Goal: Task Accomplishment & Management: Manage account settings

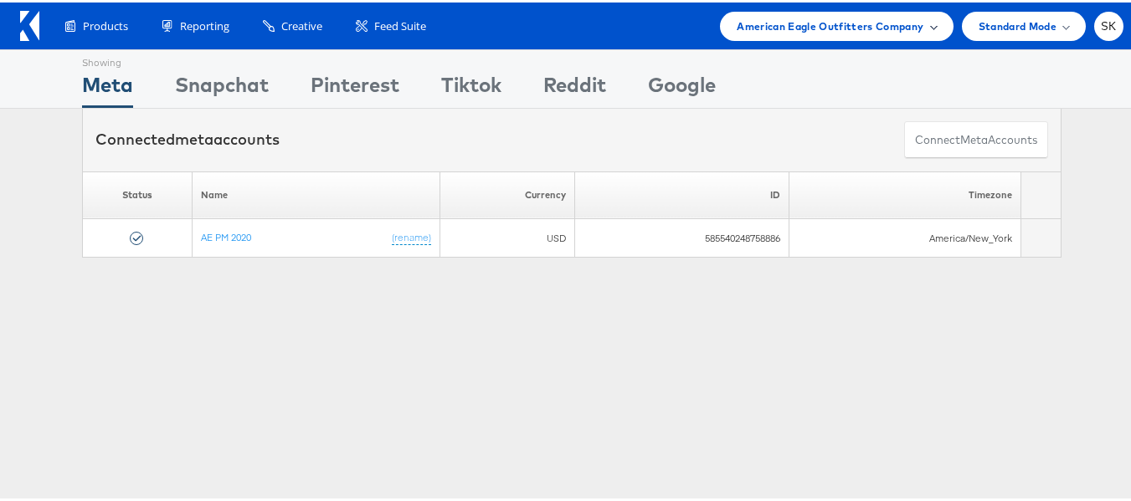
click at [845, 28] on span "American Eagle Outfitters Company" at bounding box center [830, 24] width 187 height 18
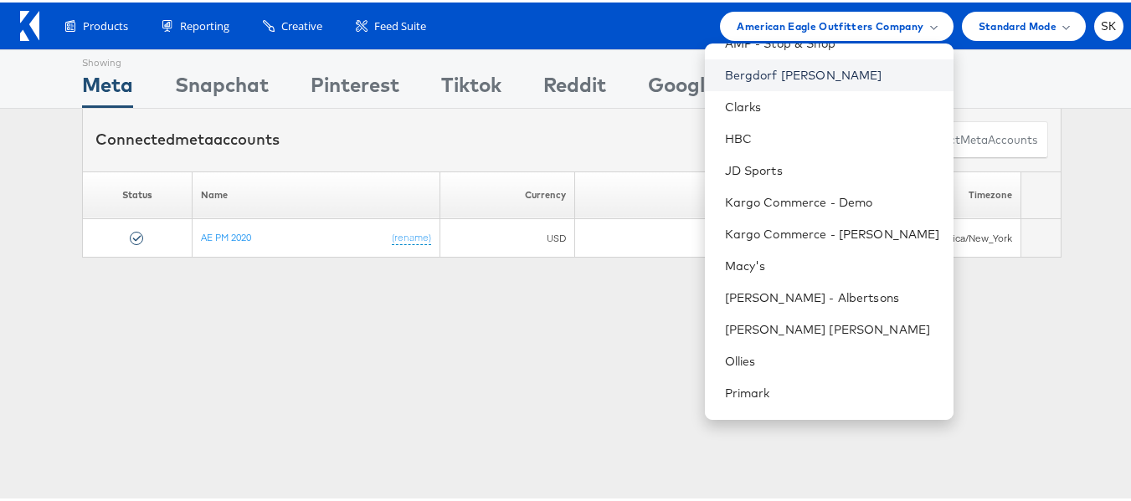
scroll to position [239, 0]
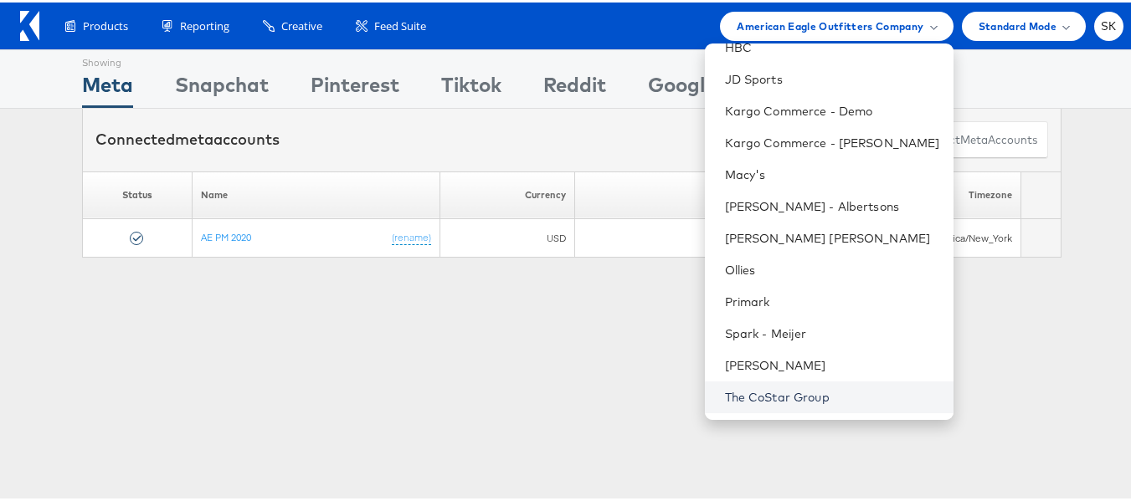
click at [740, 394] on link "The CoStar Group" at bounding box center [832, 395] width 215 height 17
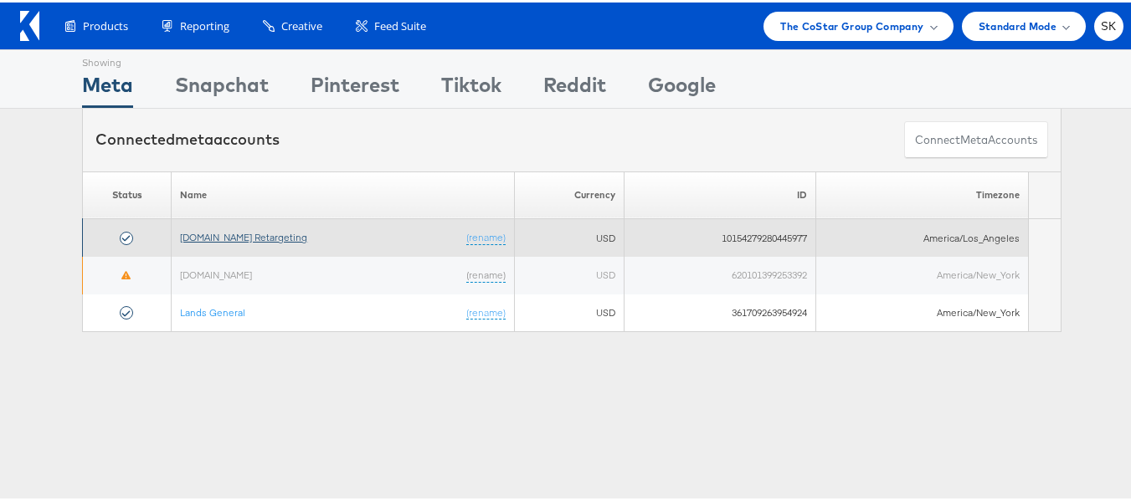
click at [260, 233] on link "[DOMAIN_NAME] Retargeting" at bounding box center [243, 235] width 127 height 13
